Goal: Task Accomplishment & Management: Manage account settings

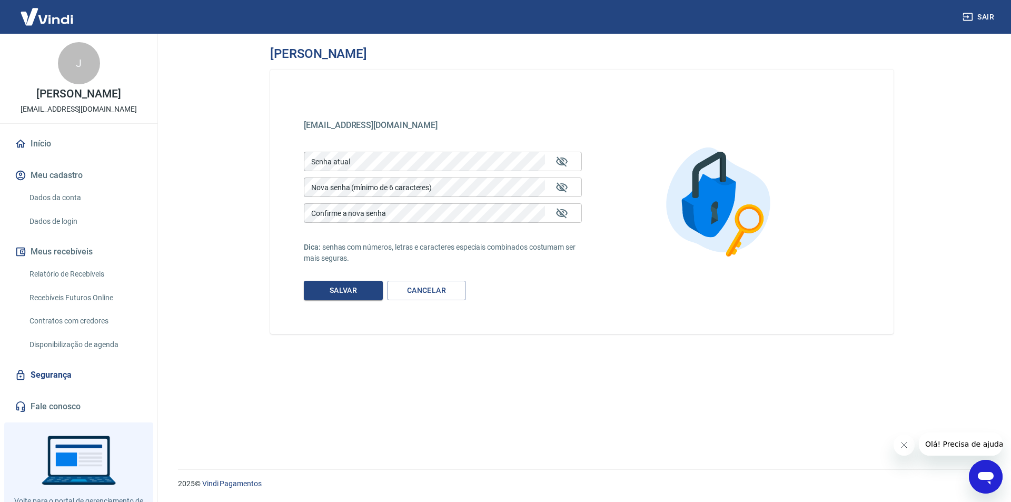
click at [78, 204] on link "Dados da conta" at bounding box center [84, 198] width 119 height 22
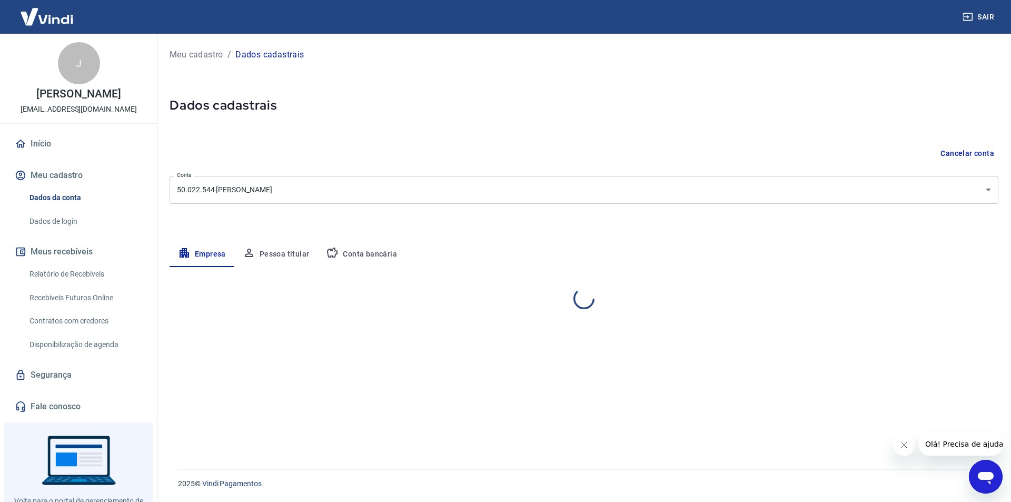
select select "AL"
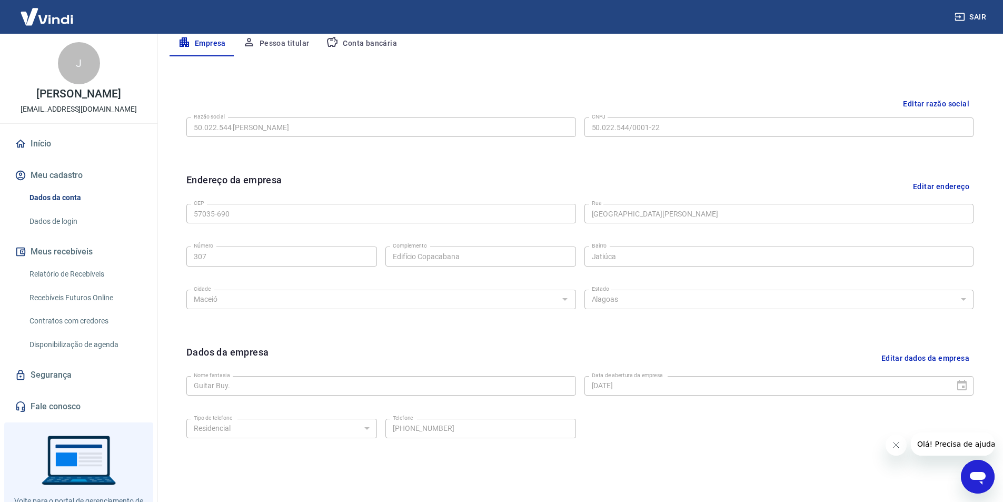
scroll to position [257, 0]
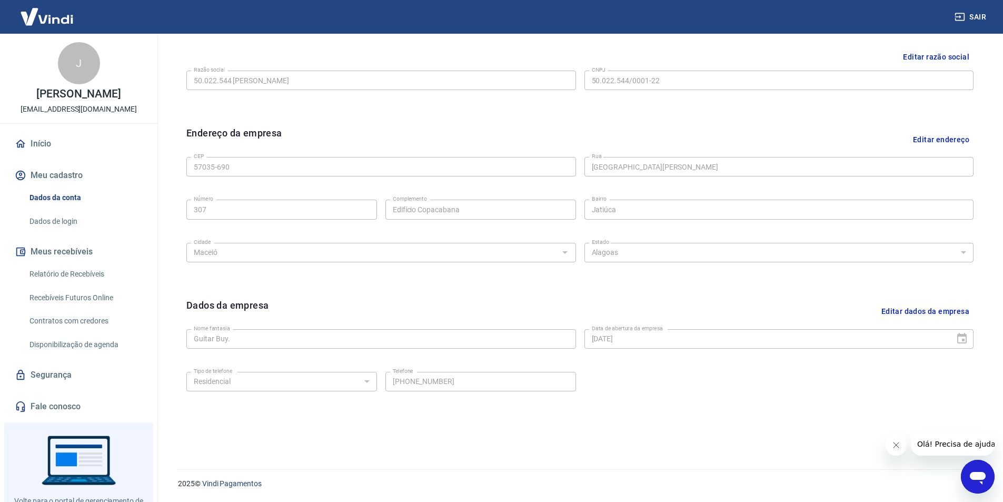
click at [69, 232] on link "Dados de login" at bounding box center [84, 222] width 119 height 22
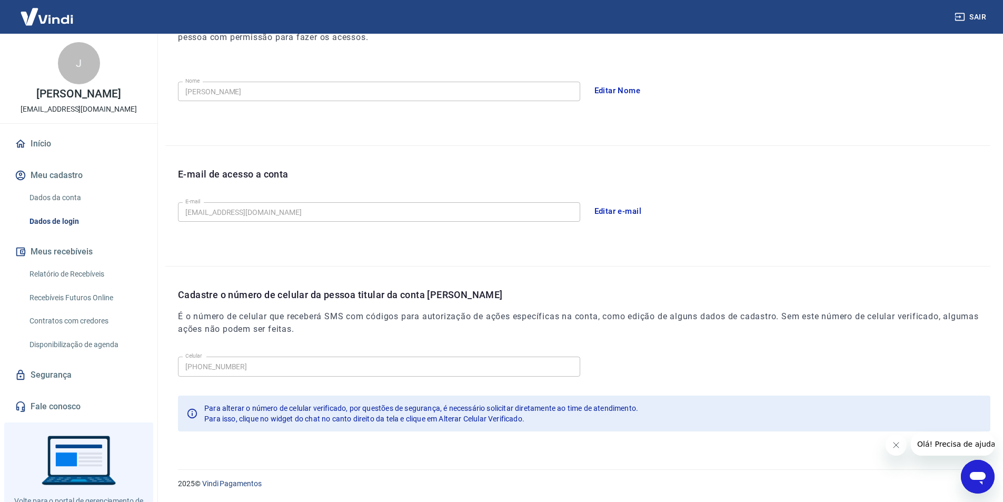
scroll to position [173, 0]
click at [628, 211] on button "Editar e-mail" at bounding box center [617, 211] width 59 height 22
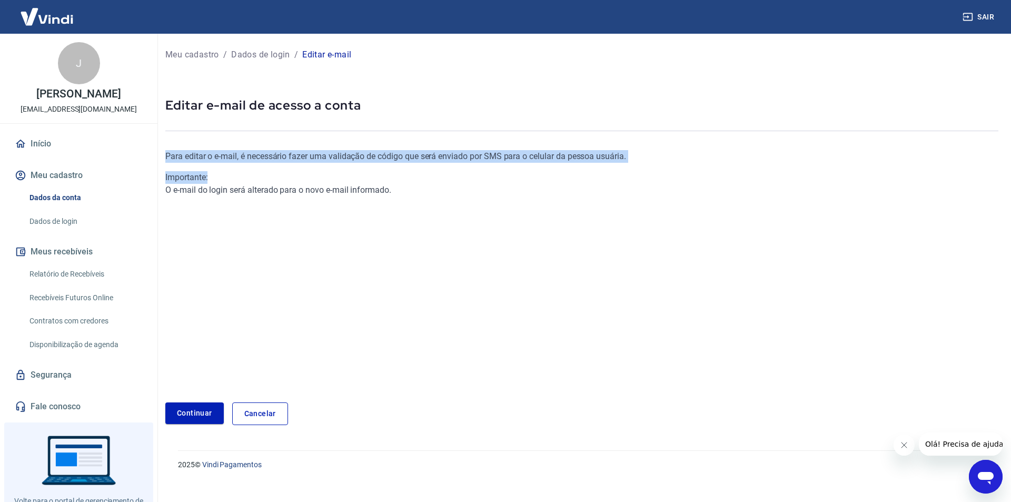
drag, startPoint x: 162, startPoint y: 151, endPoint x: 367, endPoint y: 171, distance: 206.2
click at [283, 163] on div "Meu cadastro / Dados de login / Editar e-mail Editar e-mail de acesso a conta P…" at bounding box center [582, 236] width 858 height 404
click at [372, 172] on div "Importante:" at bounding box center [442, 177] width 555 height 13
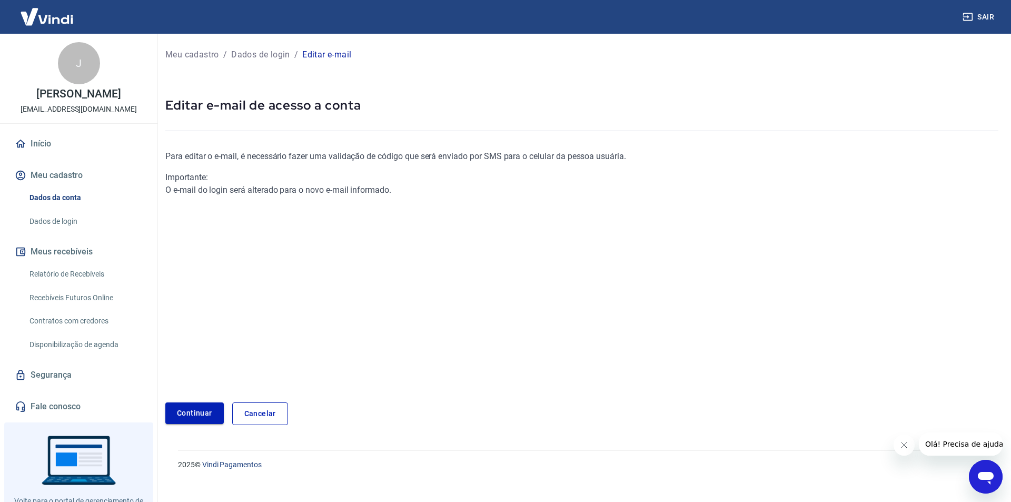
click at [199, 410] on link "Continuar" at bounding box center [194, 413] width 58 height 22
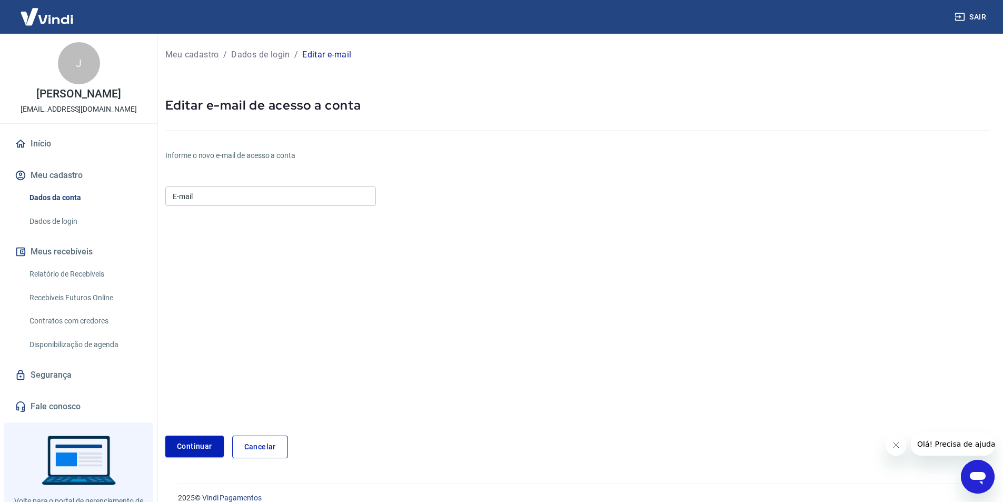
click at [222, 201] on input "E-mail" at bounding box center [270, 195] width 211 height 19
type input "guitarbuyecommerce@gmail.com"
click at [196, 453] on button "Continuar" at bounding box center [194, 446] width 58 height 22
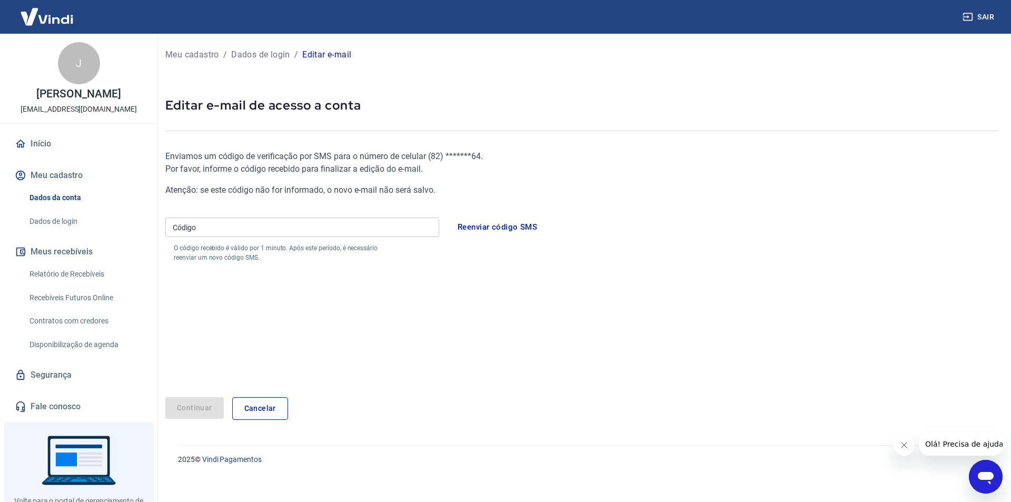
click at [254, 227] on input "Código" at bounding box center [302, 226] width 274 height 19
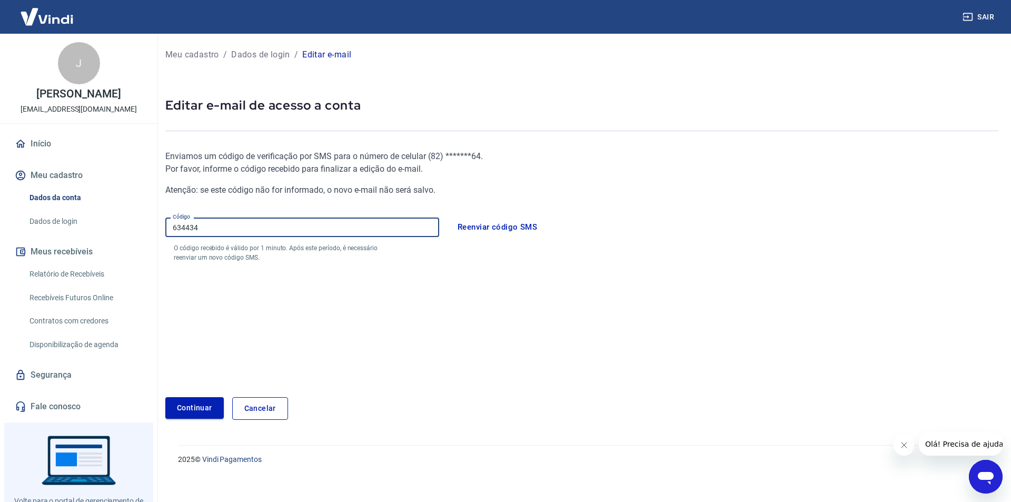
type input "634434"
click at [198, 407] on button "Continuar" at bounding box center [194, 408] width 58 height 22
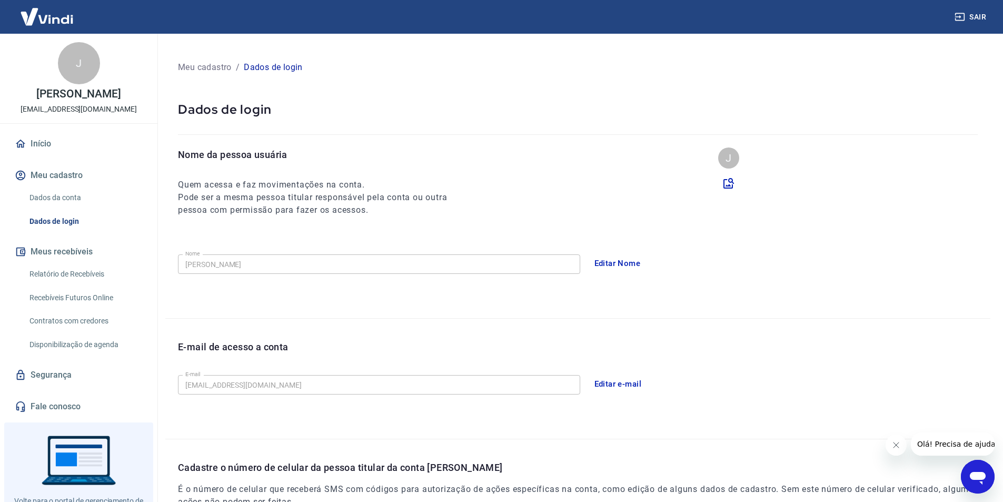
click at [977, 22] on button "Sair" at bounding box center [971, 16] width 38 height 19
